Goal: Navigation & Orientation: Find specific page/section

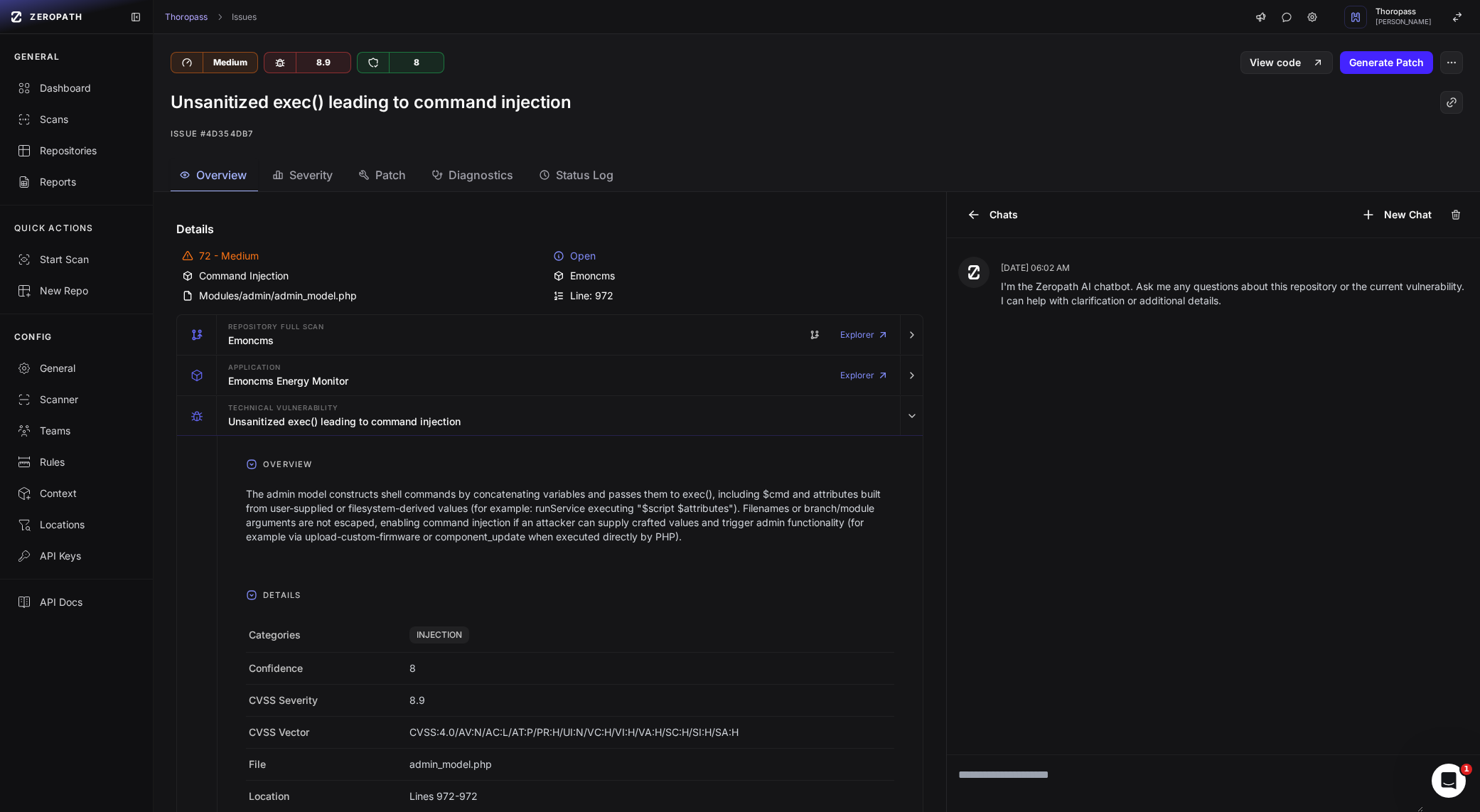
scroll to position [974, 0]
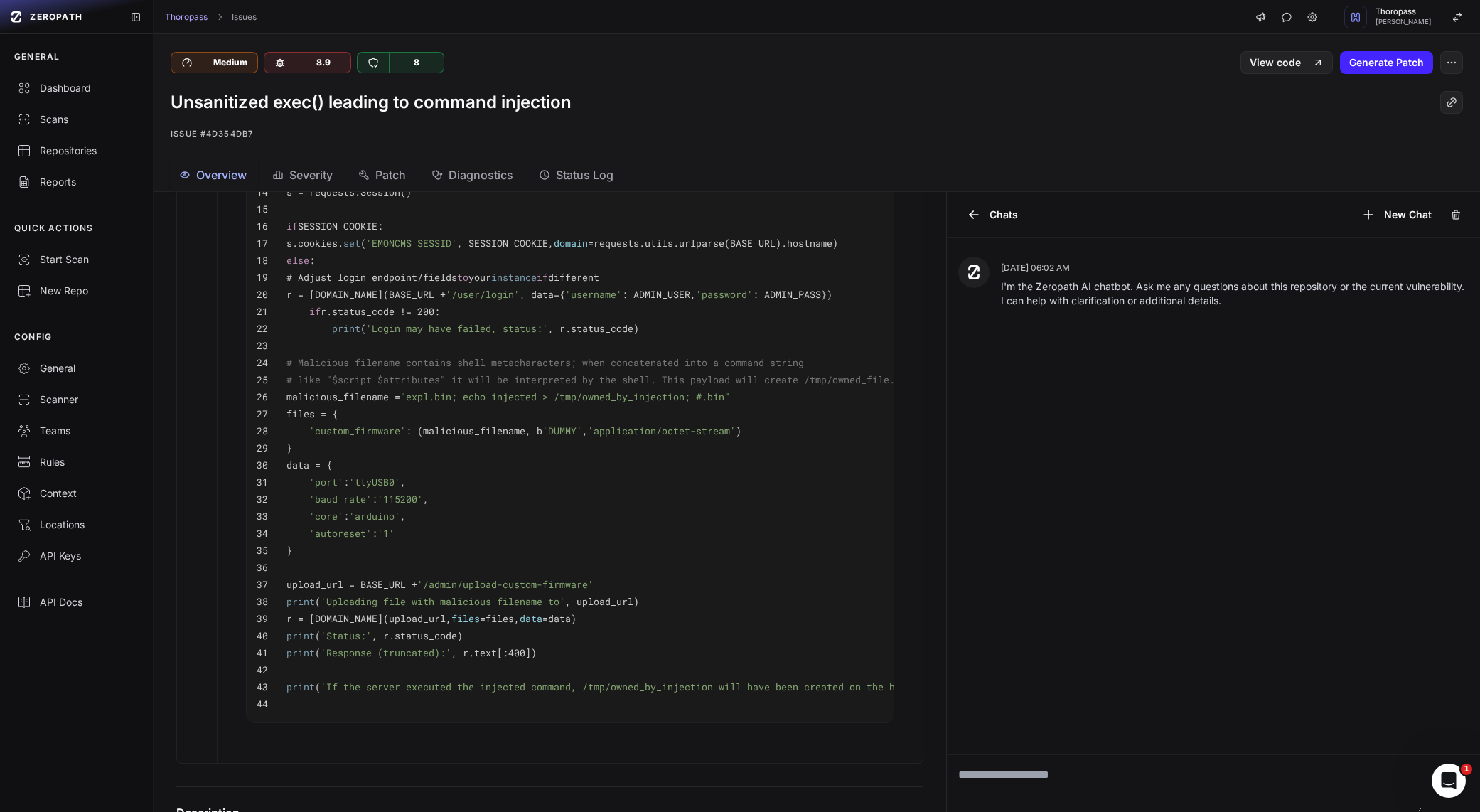
click at [1007, 462] on div "[DATE] 06:02 AM I'm the Zeropath AI chatbot. Ask me any questions about this re…" at bounding box center [1213, 496] width 533 height 516
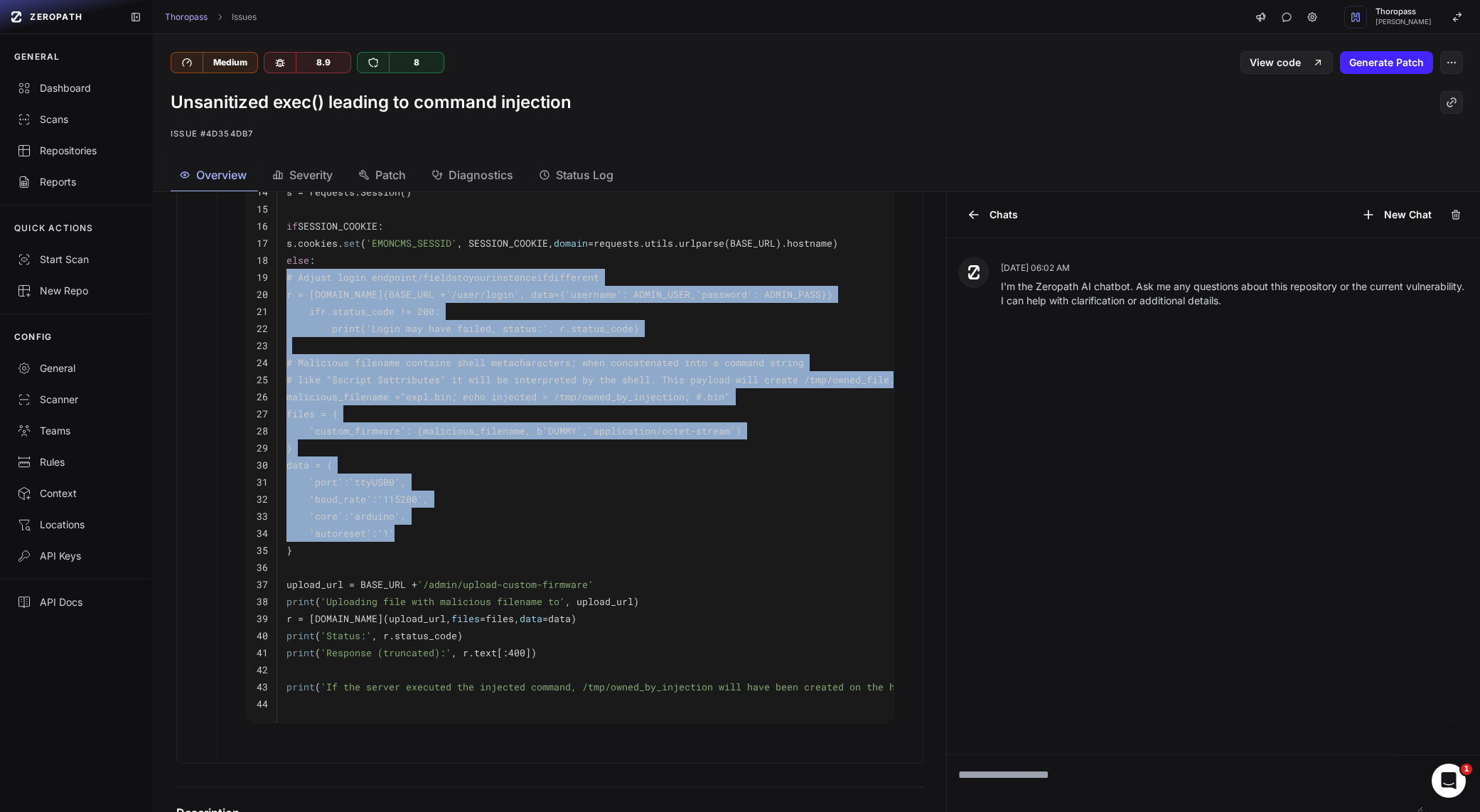
drag, startPoint x: 467, startPoint y: 532, endPoint x: 372, endPoint y: 242, distance: 305.2
click at [393, 259] on tbody "1 import os 2 import requests 3 4 # PoC: Exploit demonstrating command injectio…" at bounding box center [593, 337] width 692 height 770
click at [66, 152] on div "Repositories" at bounding box center [76, 151] width 118 height 14
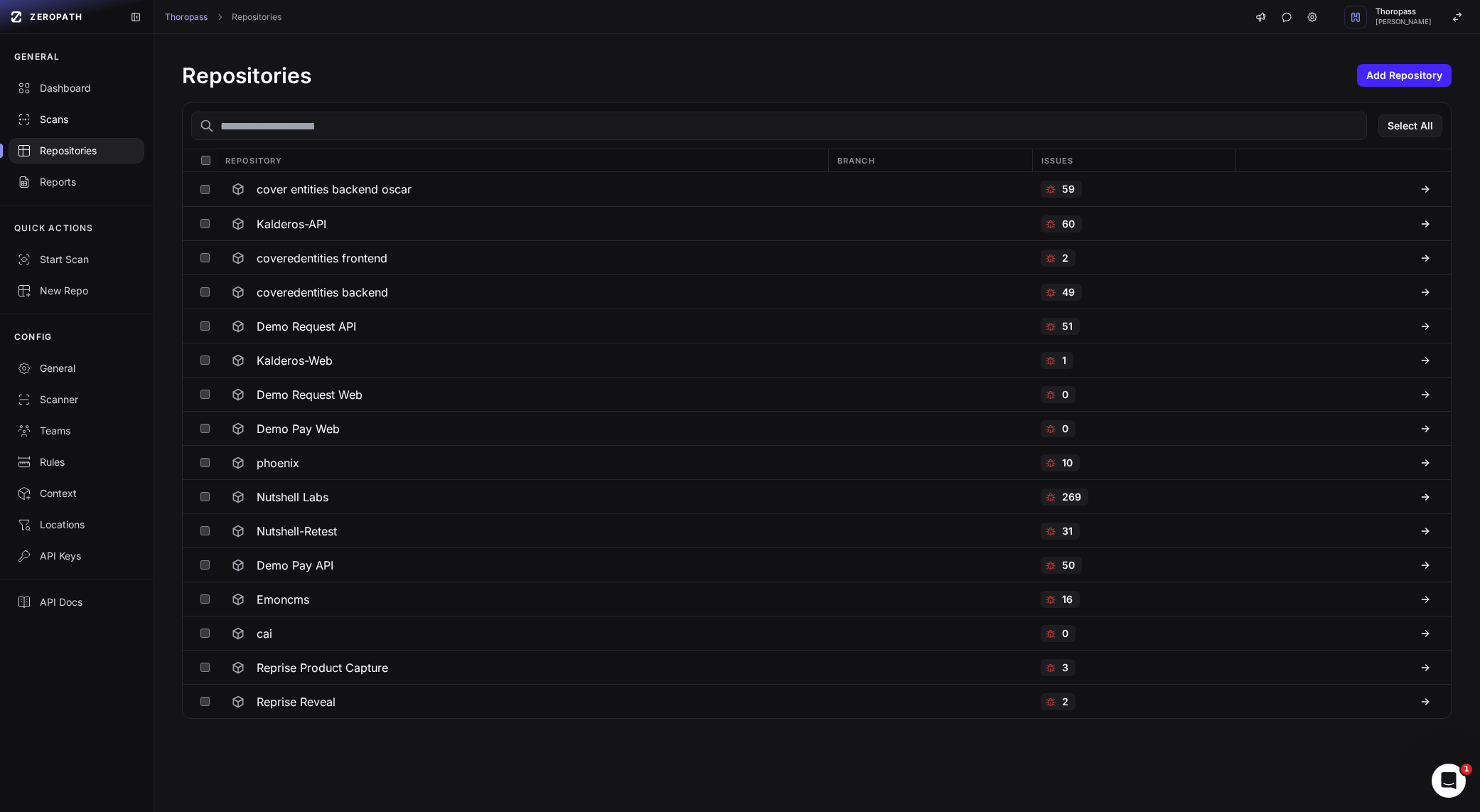
click at [62, 131] on link "Scans" at bounding box center [76, 119] width 153 height 32
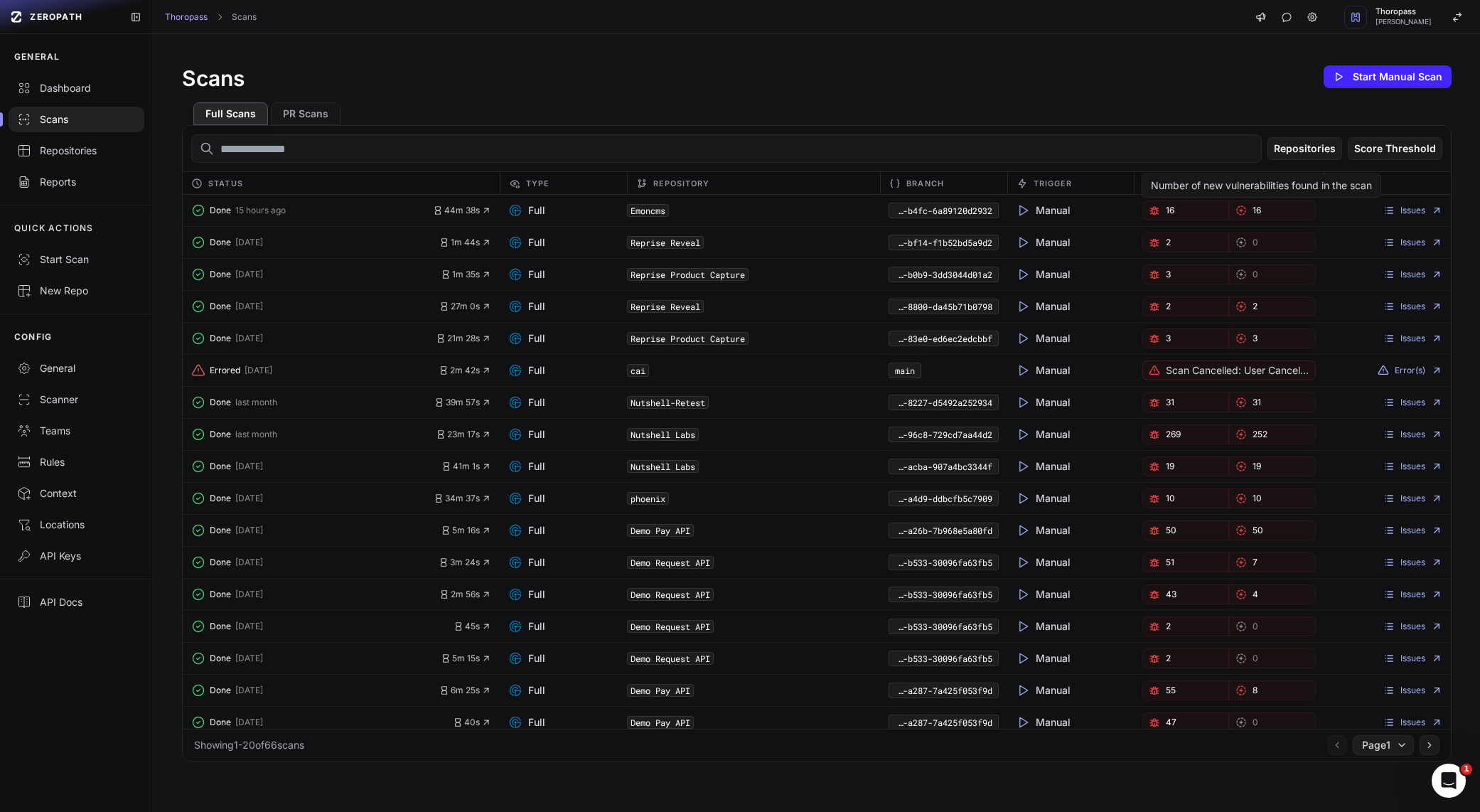
click at [1208, 209] on link "16" at bounding box center [1186, 210] width 87 height 20
